Goal: Check status: Check status

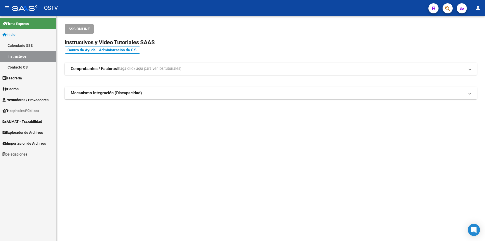
click at [40, 91] on link "Padrón" at bounding box center [28, 88] width 56 height 11
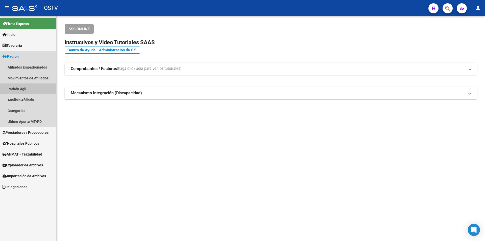
click at [43, 89] on link "Padrón Ágil" at bounding box center [28, 88] width 56 height 11
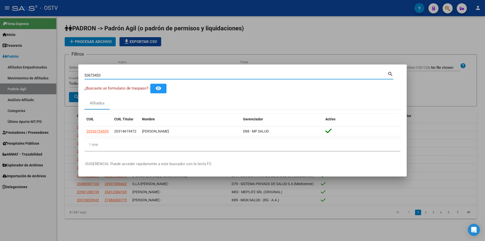
click at [114, 73] on input "53673453" at bounding box center [235, 75] width 303 height 5
type input "5"
type input "4"
paste input "39.906.977"
click at [97, 73] on input "39.906.977" at bounding box center [235, 75] width 303 height 5
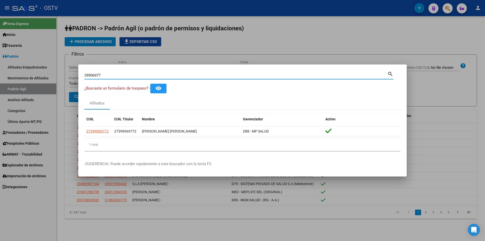
click at [125, 74] on input "39906977" at bounding box center [235, 75] width 303 height 5
type input "3"
paste input "35323276"
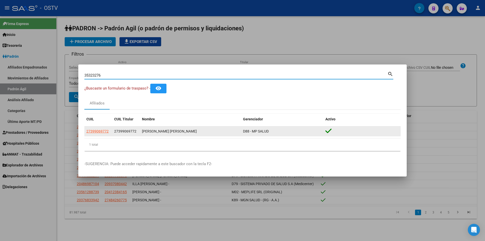
type input "35323276"
